Goal: Find specific page/section: Find specific page/section

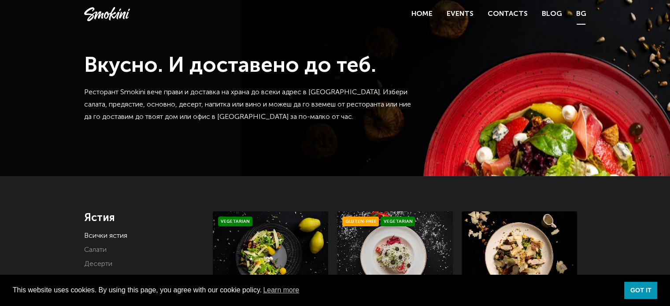
click at [577, 15] on link "BG" at bounding box center [581, 14] width 10 height 12
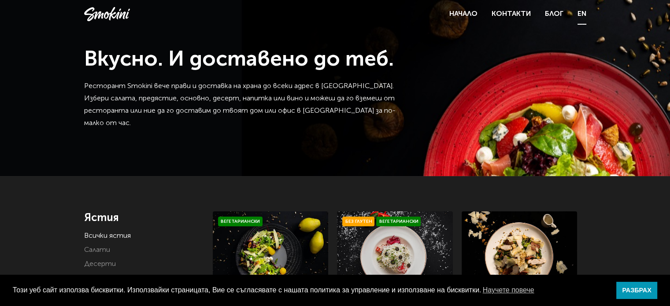
click at [580, 16] on link "EN" at bounding box center [582, 14] width 9 height 12
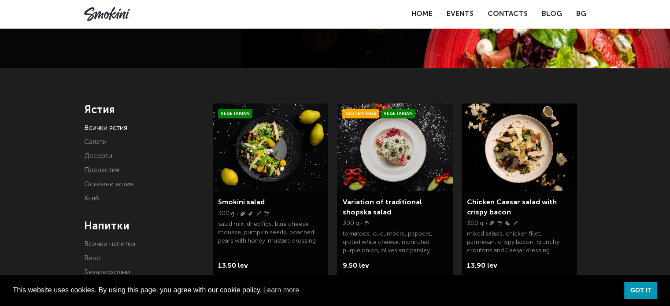
scroll to position [132, 0]
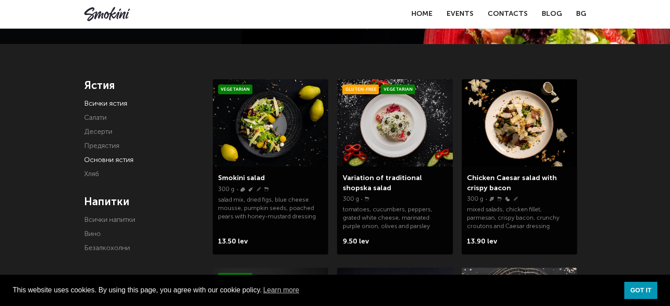
click at [108, 157] on link "Основни ястия" at bounding box center [108, 160] width 49 height 7
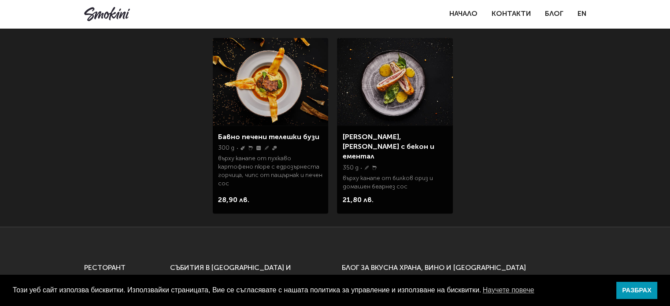
scroll to position [485, 0]
